Goal: Information Seeking & Learning: Compare options

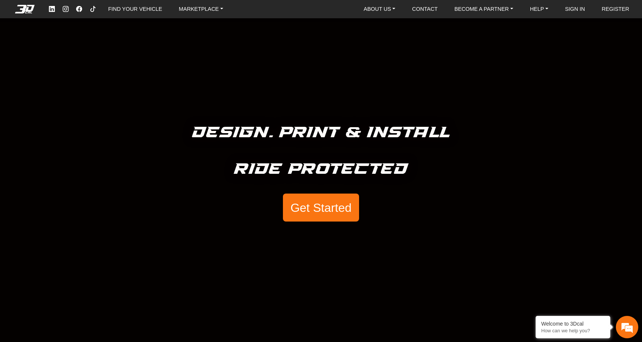
click at [332, 208] on button "Get Started" at bounding box center [321, 208] width 76 height 28
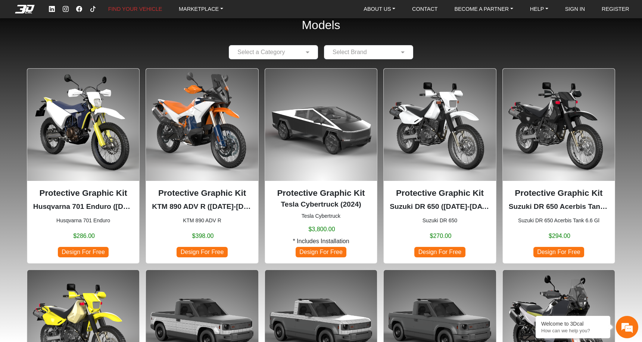
scroll to position [14, 0]
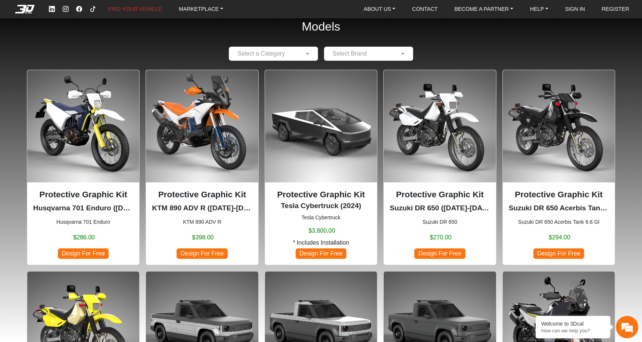
click at [342, 152] on img at bounding box center [321, 126] width 112 height 112
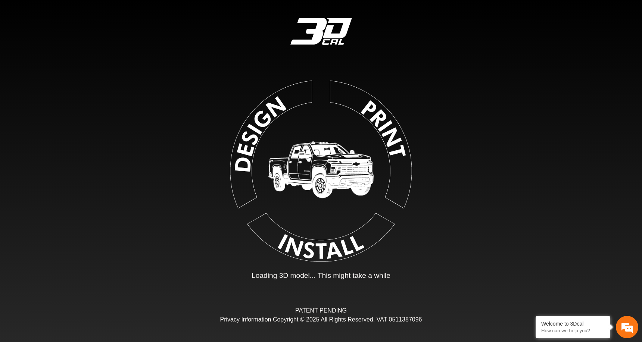
type input "*"
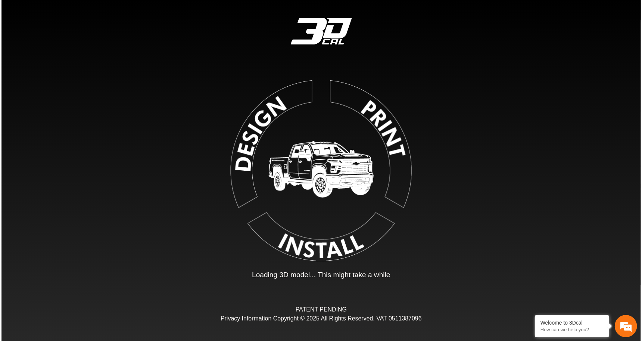
scroll to position [123, 122]
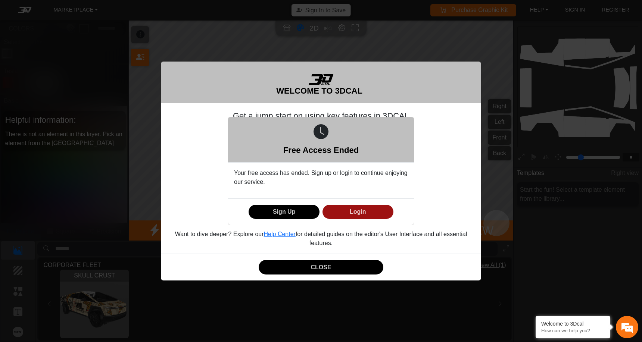
click at [353, 212] on button "Login" at bounding box center [357, 212] width 71 height 15
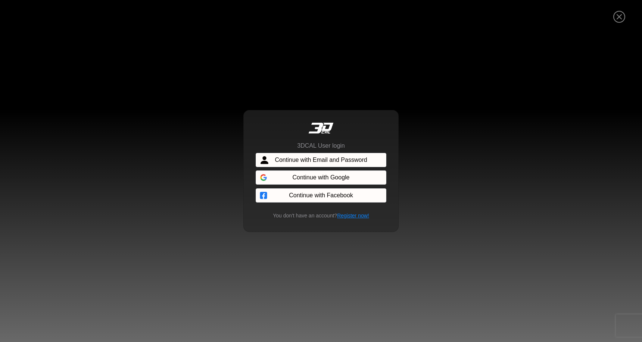
click at [342, 169] on td-workspace-sign-in "3DCAL User login Continue with Email and Password Continue with Google Continue…" at bounding box center [321, 184] width 140 height 84
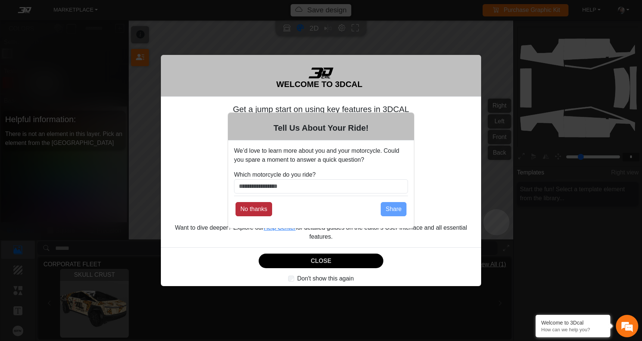
click at [265, 213] on button "No thanks" at bounding box center [254, 209] width 37 height 14
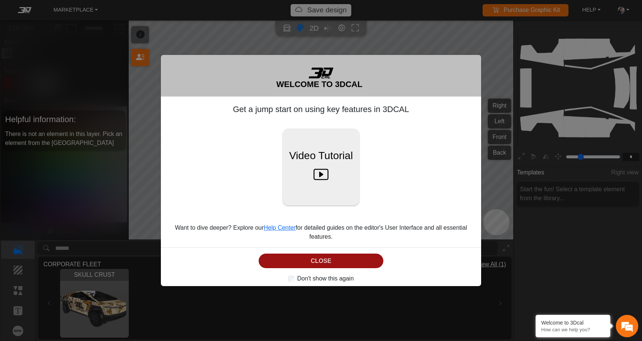
click at [324, 260] on button "CLOSE" at bounding box center [321, 260] width 125 height 15
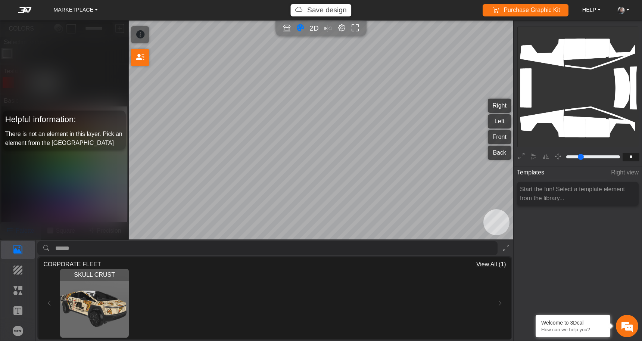
click at [507, 104] on button "Right" at bounding box center [500, 106] width 24 height 14
click at [502, 107] on button "Right" at bounding box center [500, 106] width 24 height 14
click at [499, 138] on button "Front" at bounding box center [500, 137] width 24 height 14
click at [502, 155] on button "Back" at bounding box center [500, 153] width 24 height 14
click at [502, 138] on button "Front" at bounding box center [500, 137] width 24 height 14
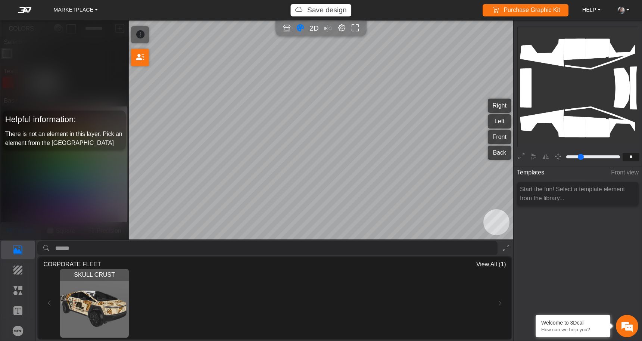
click at [503, 127] on button "Left" at bounding box center [500, 121] width 24 height 14
click at [88, 10] on link "MARKETPLACE" at bounding box center [75, 10] width 50 height 12
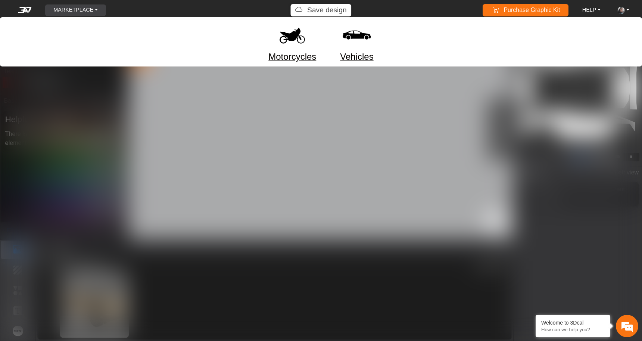
click at [363, 36] on img at bounding box center [356, 34] width 31 height 31
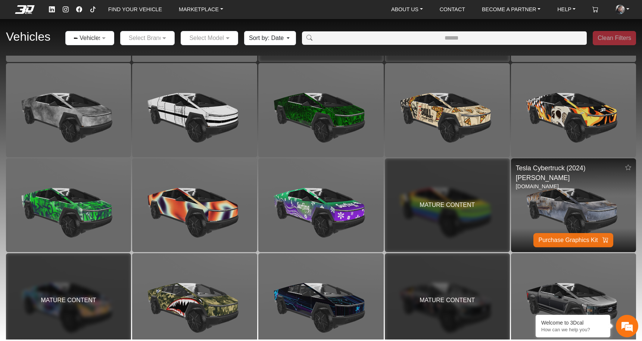
scroll to position [1514, 0]
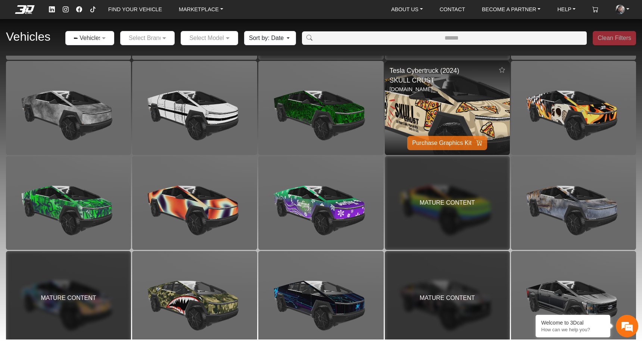
click at [462, 106] on img at bounding box center [447, 108] width 250 height 188
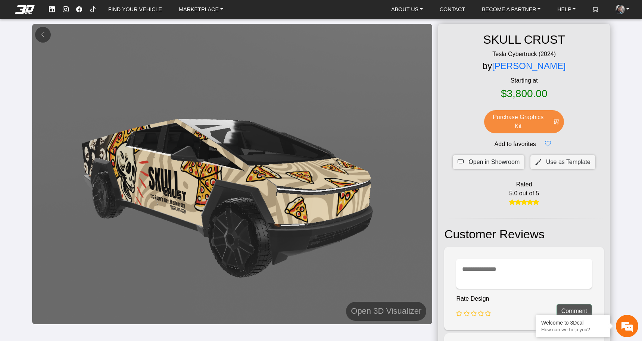
click at [41, 35] on em at bounding box center [43, 34] width 6 height 6
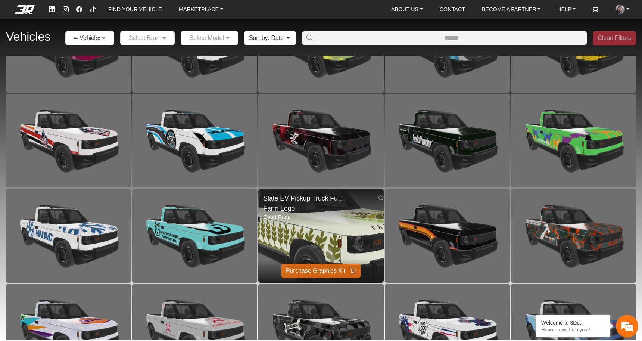
scroll to position [567, 0]
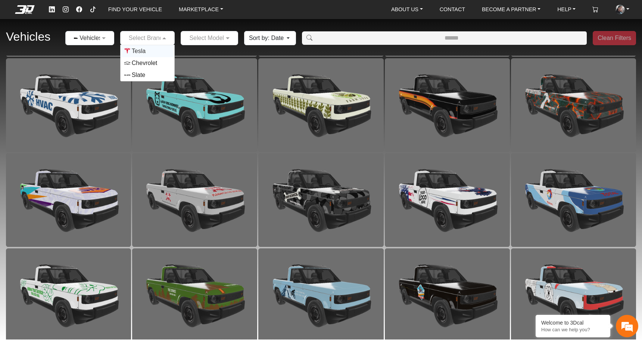
click at [156, 39] on input "text" at bounding box center [140, 38] width 32 height 9
click at [97, 40] on div at bounding box center [90, 37] width 48 height 9
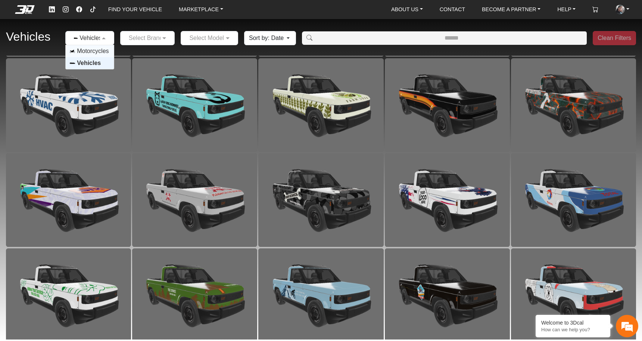
click at [96, 53] on span "Motorcycles" at bounding box center [93, 51] width 32 height 9
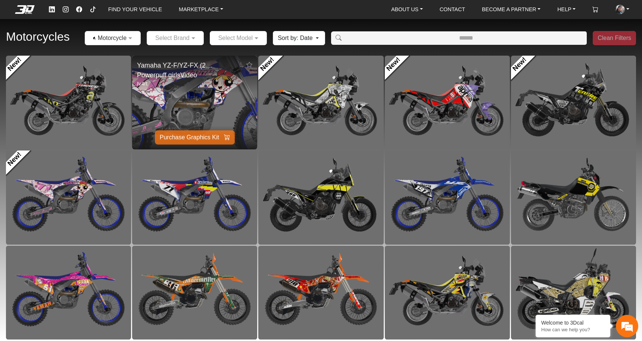
click at [211, 92] on img at bounding box center [195, 103] width 250 height 188
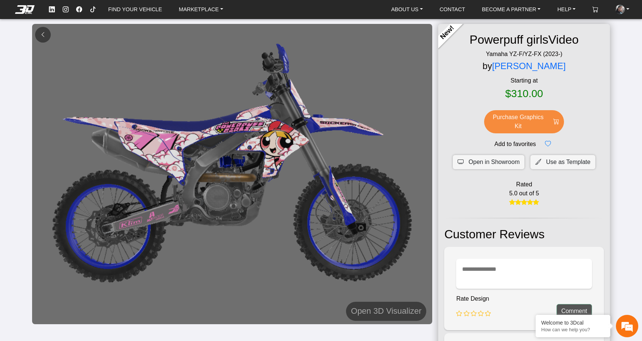
click at [43, 37] on em at bounding box center [43, 34] width 6 height 6
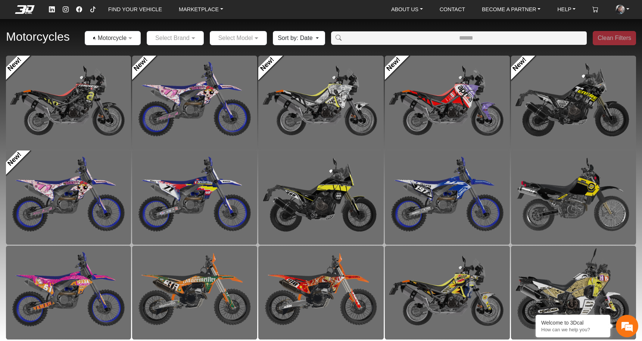
click at [118, 37] on input "text" at bounding box center [105, 38] width 33 height 9
click at [123, 61] on span "Vehicles" at bounding box center [113, 63] width 48 height 6
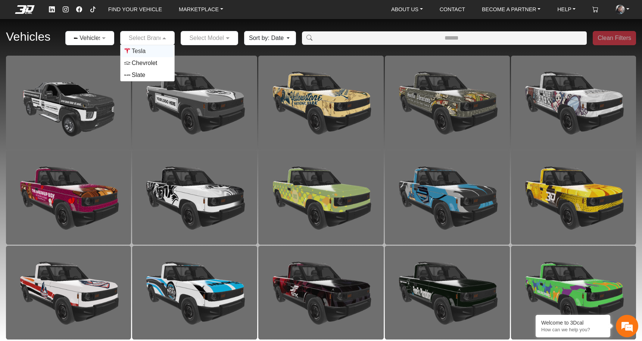
click at [158, 41] on div at bounding box center [148, 37] width 54 height 9
click at [145, 38] on input "text" at bounding box center [140, 38] width 32 height 9
click at [150, 40] on input "text" at bounding box center [140, 38] width 32 height 9
click at [219, 24] on div "Vehicles × Vehicles Select Brand Tesla Chevrolet Slate Select Model Sort by: Da…" at bounding box center [321, 38] width 642 height 35
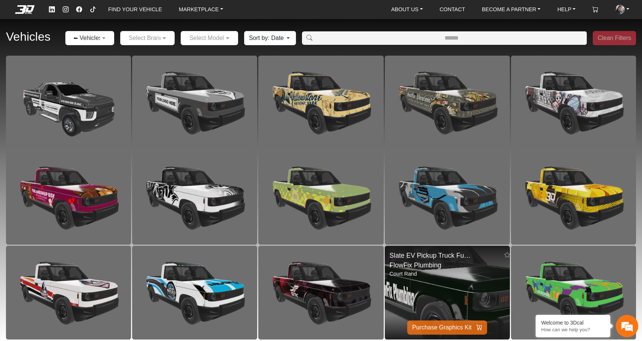
scroll to position [69, 0]
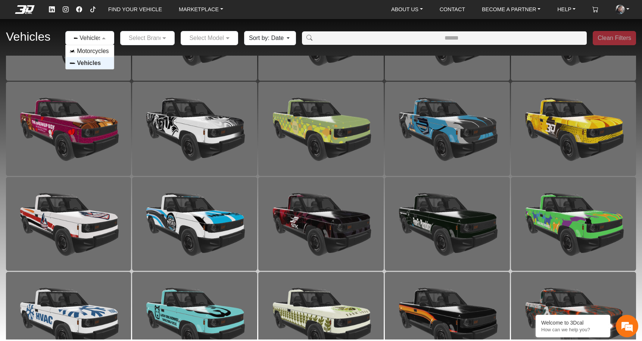
click at [102, 37] on span at bounding box center [104, 38] width 9 height 9
click at [100, 51] on span "Motorcycles" at bounding box center [93, 51] width 32 height 9
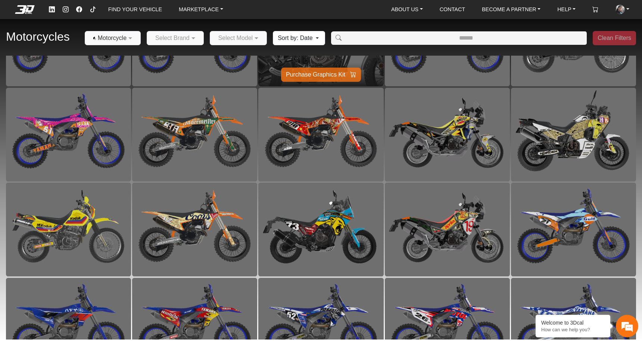
scroll to position [550, 0]
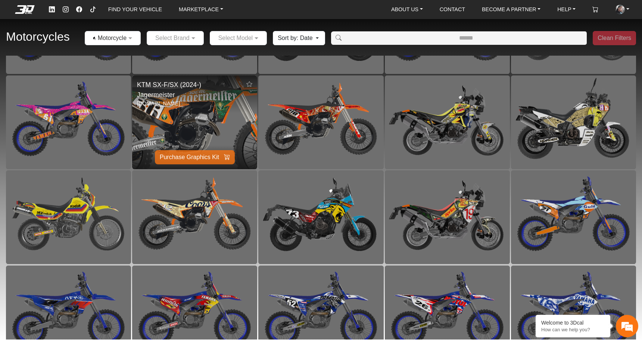
click at [203, 115] on img at bounding box center [195, 122] width 250 height 188
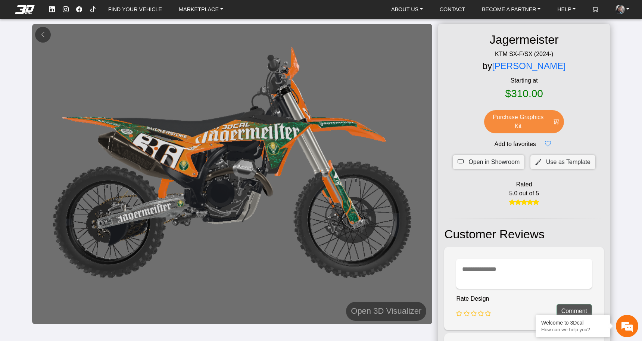
click at [39, 38] on button at bounding box center [43, 35] width 16 height 16
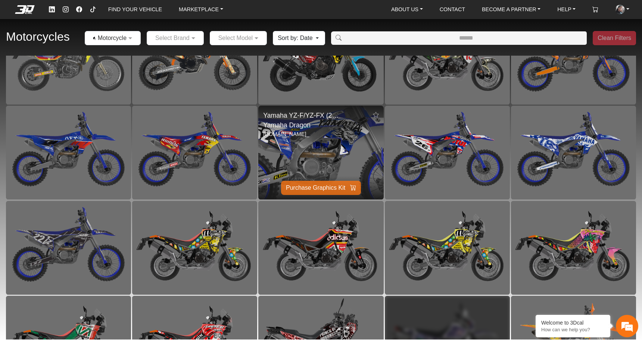
scroll to position [634, 0]
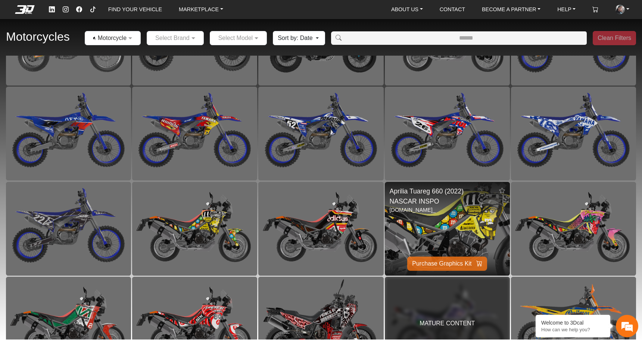
click at [430, 224] on img at bounding box center [447, 229] width 250 height 188
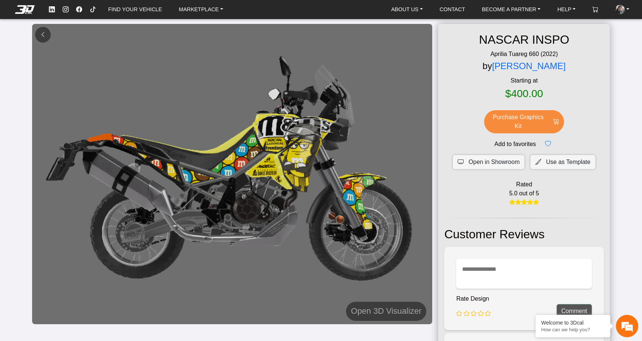
click at [44, 36] on em at bounding box center [43, 34] width 6 height 6
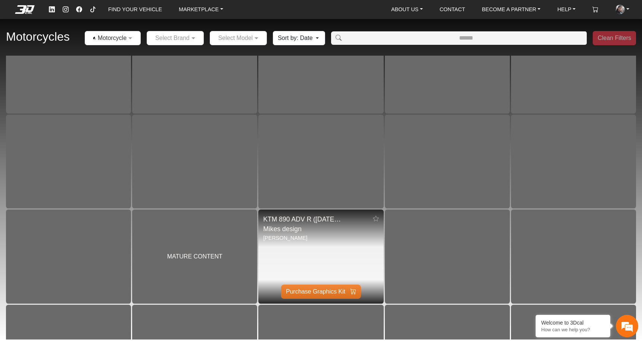
scroll to position [1564, 0]
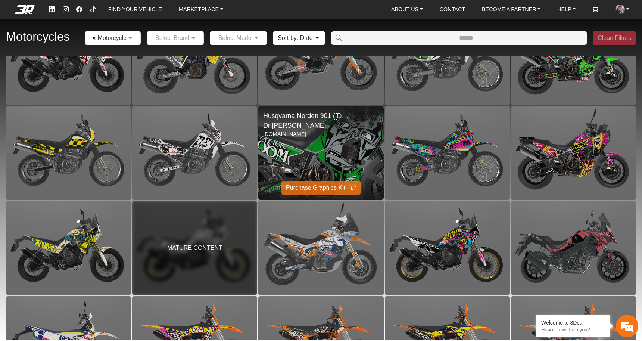
click at [321, 156] on img at bounding box center [321, 153] width 250 height 188
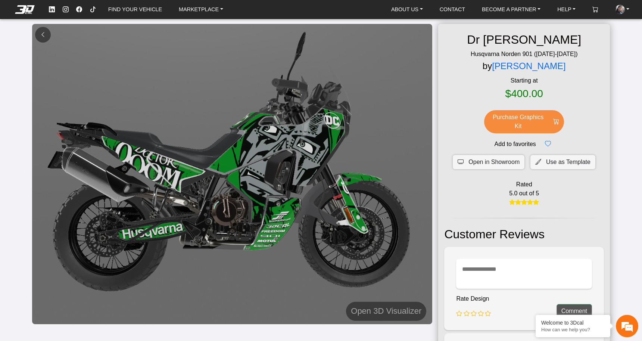
click at [46, 34] on button at bounding box center [43, 35] width 16 height 16
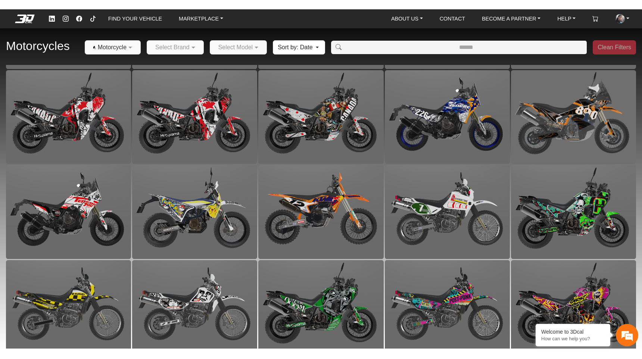
scroll to position [1575, 0]
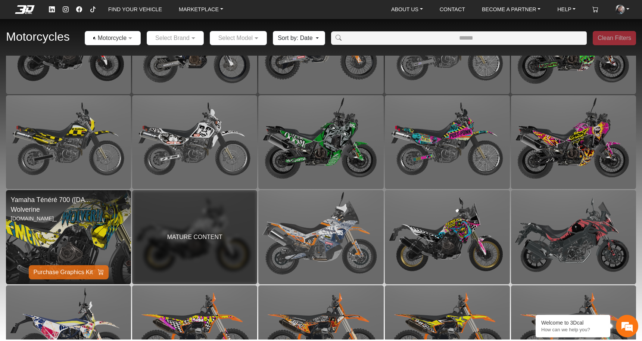
click at [110, 220] on img at bounding box center [68, 237] width 250 height 188
